Goal: Information Seeking & Learning: Understand process/instructions

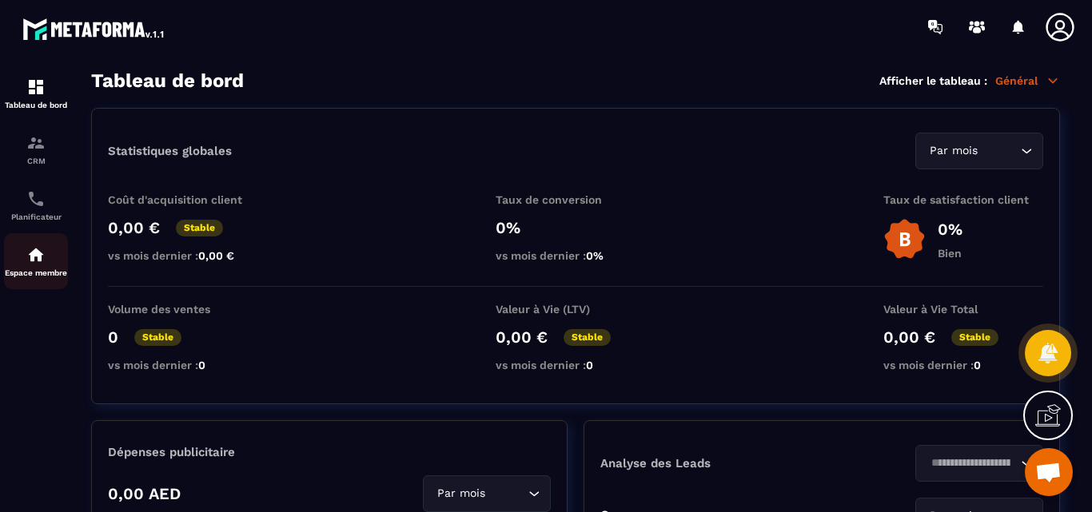
click at [34, 256] on img at bounding box center [35, 254] width 19 height 19
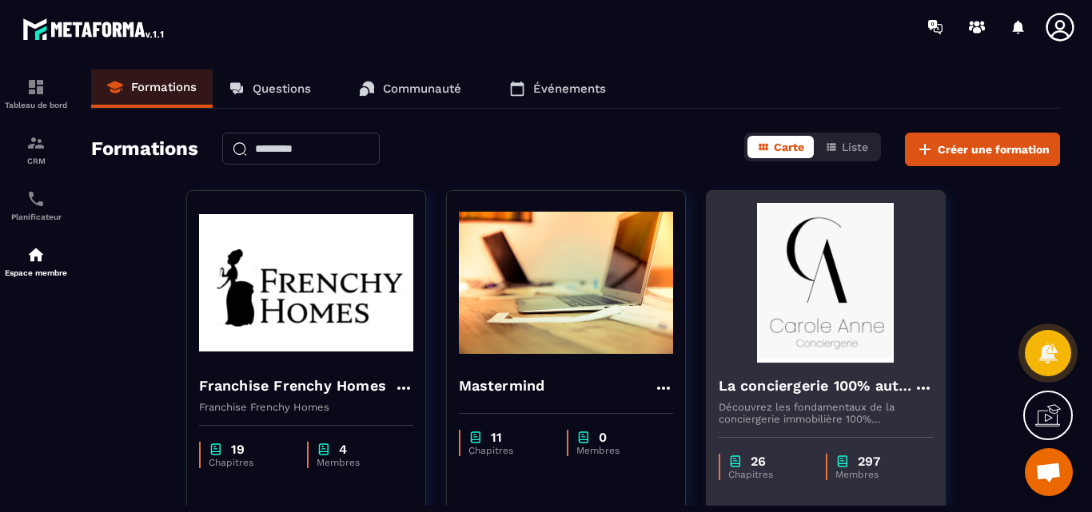
click at [815, 288] on img at bounding box center [826, 283] width 214 height 160
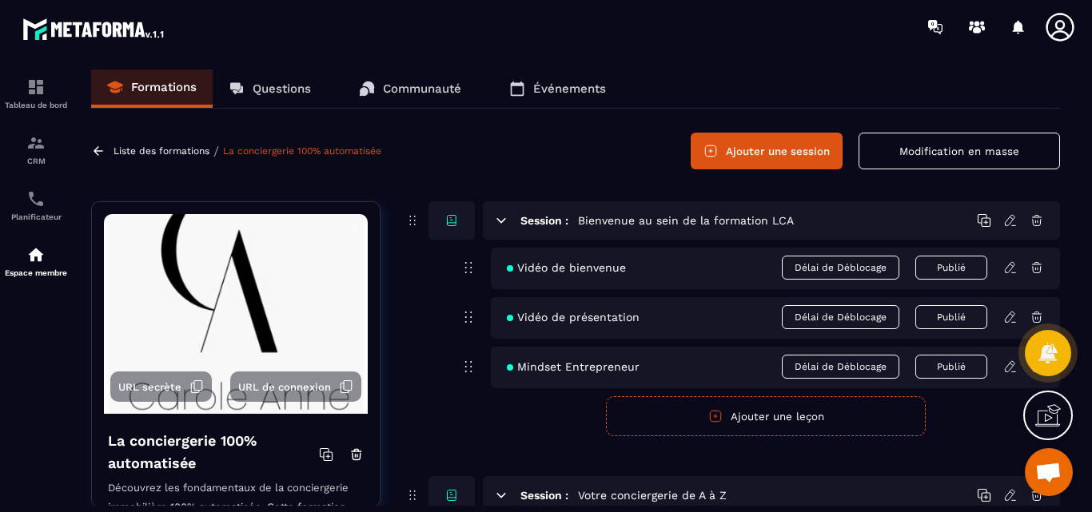
click at [279, 86] on p "Questions" at bounding box center [282, 89] width 58 height 14
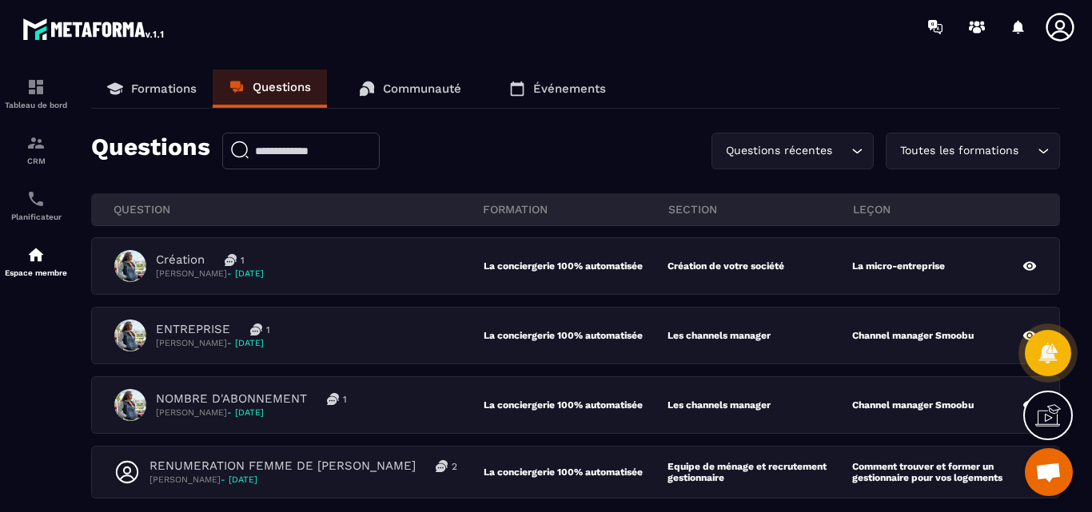
click at [149, 73] on link "Formations" at bounding box center [152, 89] width 122 height 38
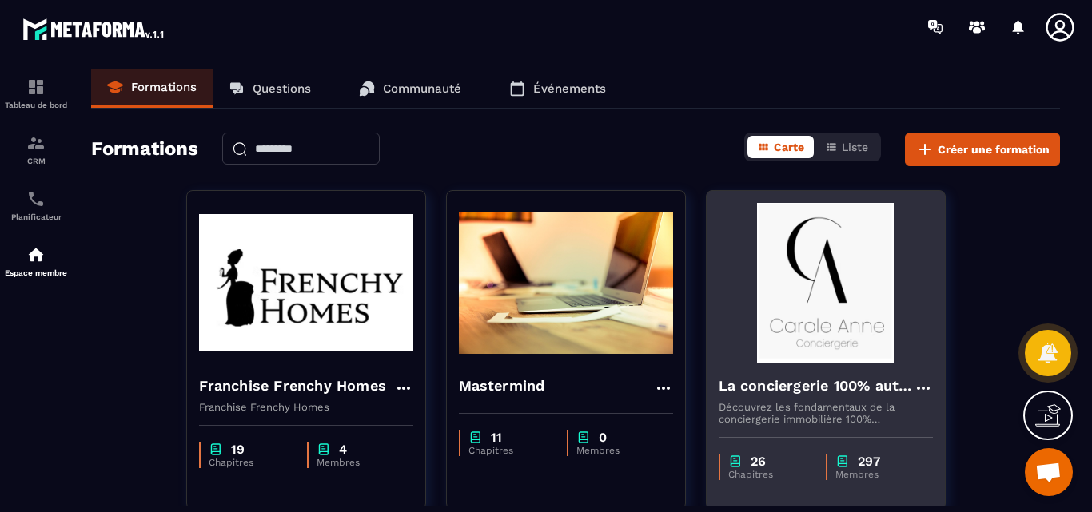
click at [847, 276] on img at bounding box center [826, 283] width 214 height 160
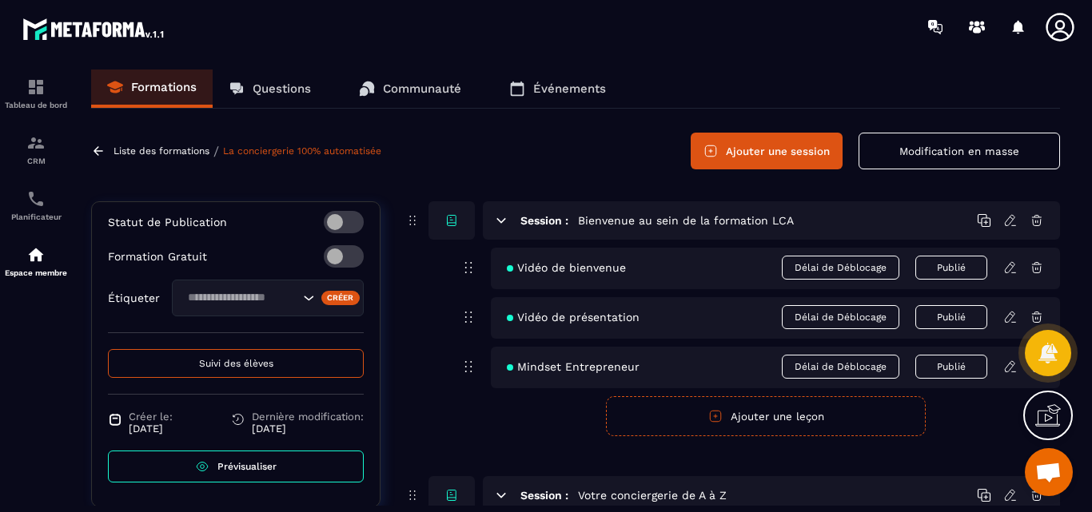
scroll to position [616, 0]
click at [225, 465] on span "Prévisualiser" at bounding box center [246, 466] width 59 height 11
